Goal: Navigation & Orientation: Find specific page/section

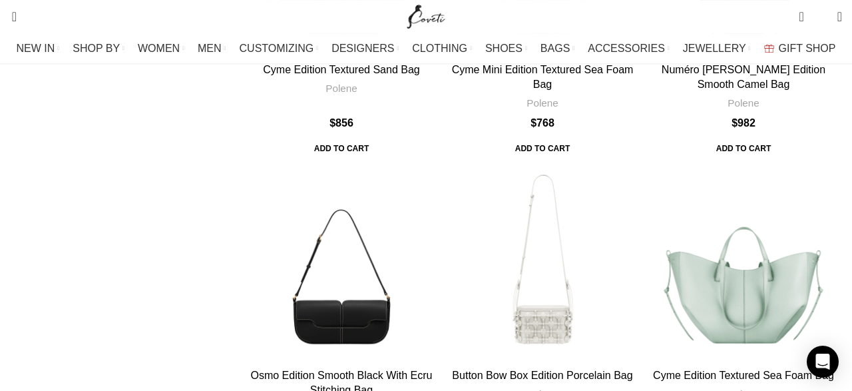
scroll to position [4382, 0]
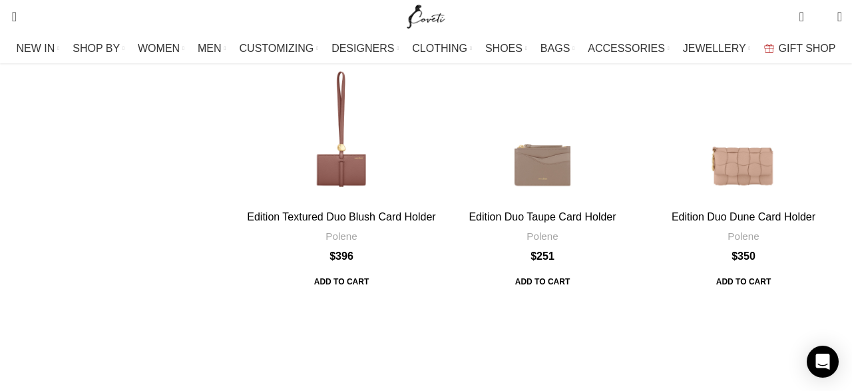
scroll to position [4075, 0]
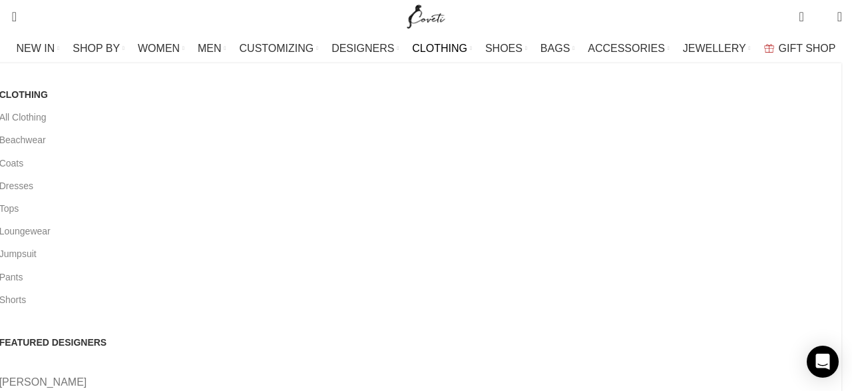
click at [434, 47] on span "CLOTHING" at bounding box center [439, 48] width 55 height 13
